Goal: Task Accomplishment & Management: Manage account settings

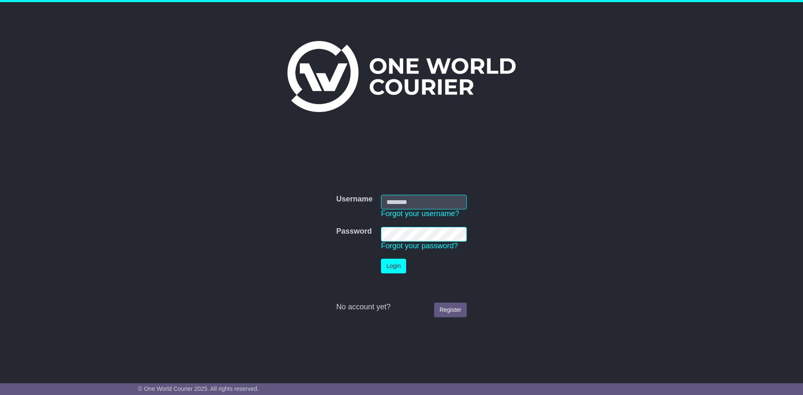
click at [395, 182] on input "Username" at bounding box center [424, 202] width 86 height 15
click at [395, 182] on form "Username Username Forgot your username? Password Password Forgot your password?…" at bounding box center [402, 256] width 420 height 131
click at [395, 182] on input "Username" at bounding box center [424, 202] width 86 height 15
type input "*"
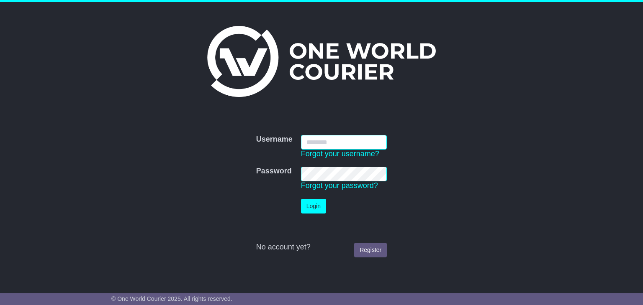
click at [328, 141] on input "Username" at bounding box center [344, 142] width 86 height 15
type input "**********"
click at [318, 205] on button "Login" at bounding box center [313, 206] width 25 height 15
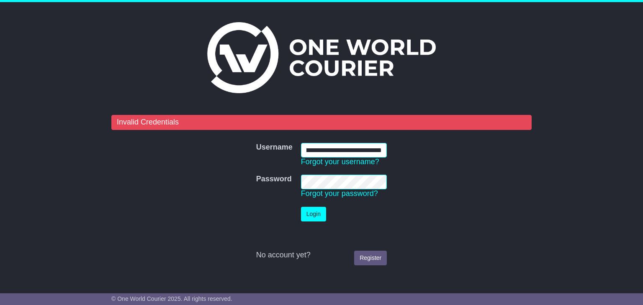
scroll to position [0, 39]
drag, startPoint x: 337, startPoint y: 150, endPoint x: 395, endPoint y: 150, distance: 57.7
click at [395, 150] on form "**********" at bounding box center [321, 192] width 420 height 155
click at [256, 184] on tr "Password Password Forgot your password?" at bounding box center [321, 187] width 139 height 32
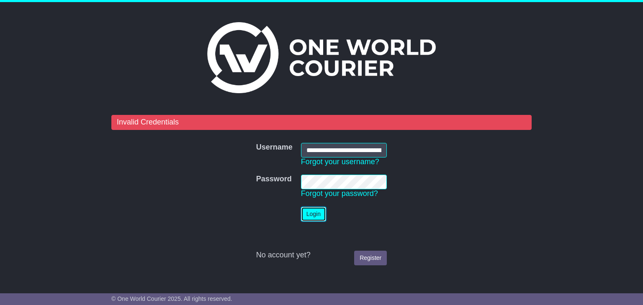
click at [318, 216] on button "Login" at bounding box center [313, 214] width 25 height 15
click at [310, 211] on button "Login" at bounding box center [313, 214] width 25 height 15
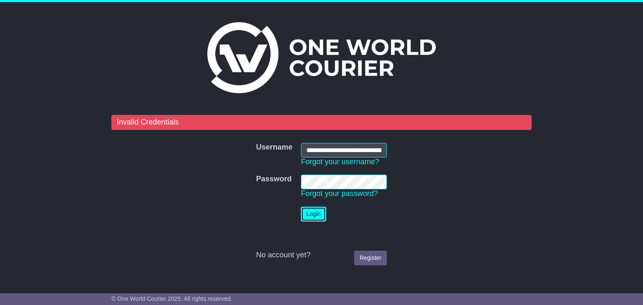
click at [310, 211] on button "Login" at bounding box center [313, 214] width 25 height 15
